Goal: Information Seeking & Learning: Learn about a topic

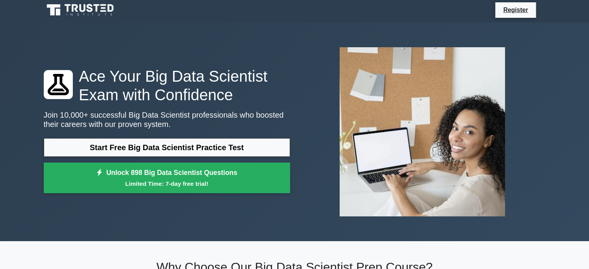
scroll to position [3, 0]
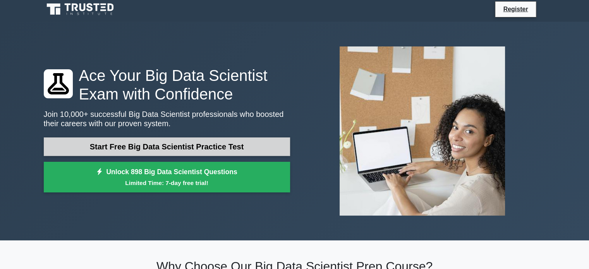
drag, startPoint x: 0, startPoint y: 0, endPoint x: 242, endPoint y: 150, distance: 284.4
click at [242, 150] on link "Start Free Big Data Scientist Practice Test" at bounding box center [167, 147] width 246 height 19
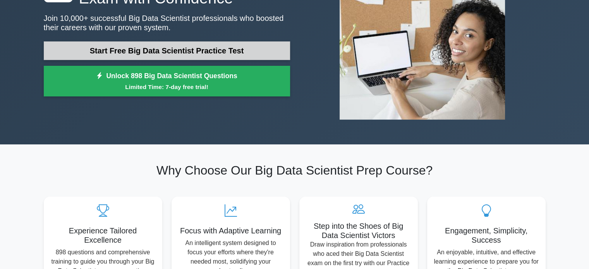
scroll to position [100, 0]
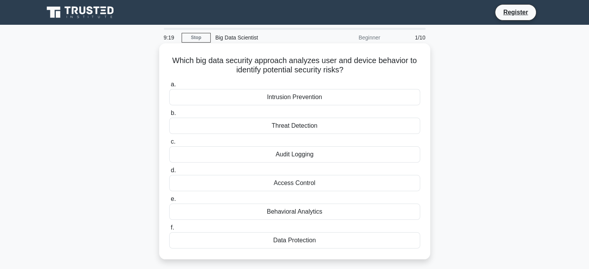
click at [312, 247] on div "Data Protection" at bounding box center [294, 240] width 251 height 16
click at [169, 230] on input "f. Data Protection" at bounding box center [169, 227] width 0 height 5
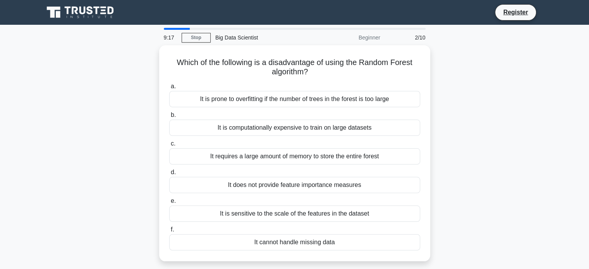
click at [312, 247] on div "It cannot handle missing data" at bounding box center [294, 242] width 251 height 16
click at [169, 232] on input "f. It cannot handle missing data" at bounding box center [169, 229] width 0 height 5
